Goal: Task Accomplishment & Management: Manage account settings

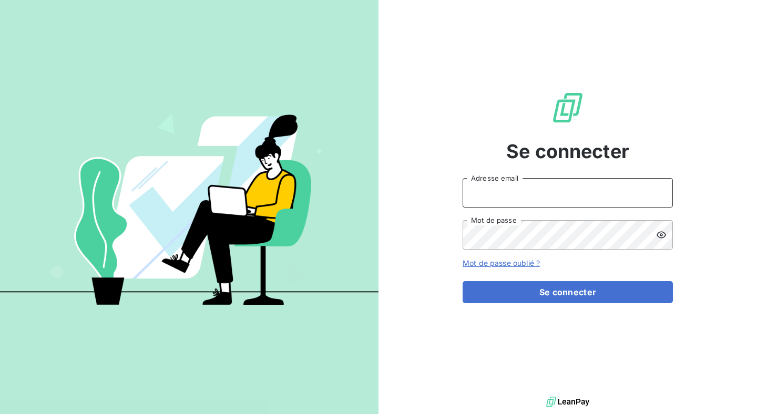
click at [527, 206] on input "Adresse email" at bounding box center [568, 192] width 210 height 29
type input "[PERSON_NAME][EMAIL_ADDRESS][DOMAIN_NAME]"
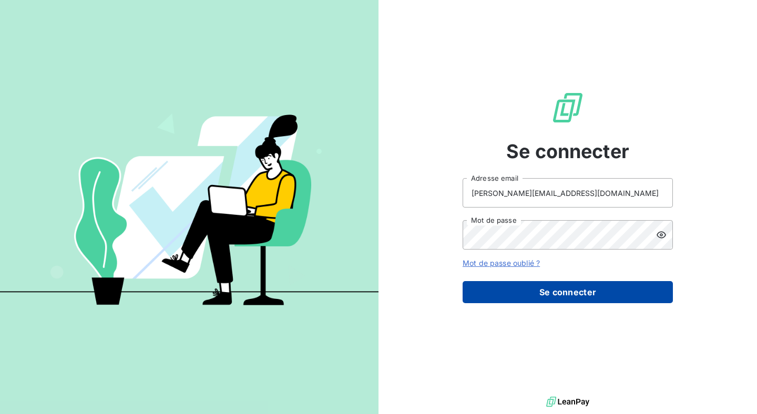
click at [484, 292] on button "Se connecter" at bounding box center [568, 292] width 210 height 22
